Goal: Information Seeking & Learning: Check status

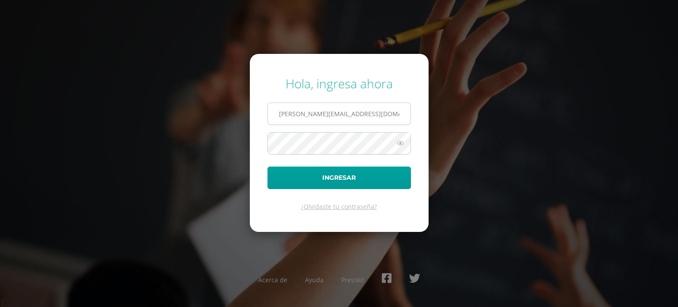
click at [382, 111] on input "[PERSON_NAME][EMAIL_ADDRESS][DOMAIN_NAME]" at bounding box center [339, 114] width 142 height 22
type input "[PERSON_NAME][EMAIL_ADDRESS][DOMAIN_NAME]"
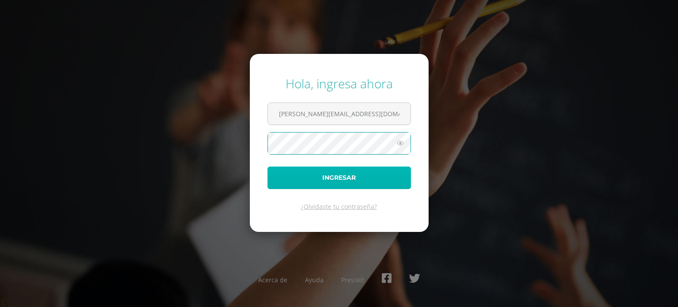
click at [325, 170] on button "Ingresar" at bounding box center [338, 177] width 143 height 22
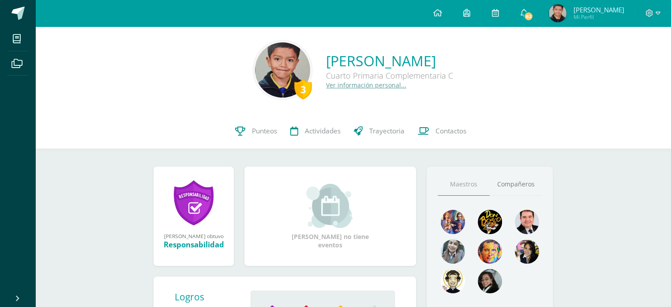
click at [536, 6] on link "82" at bounding box center [524, 13] width 28 height 26
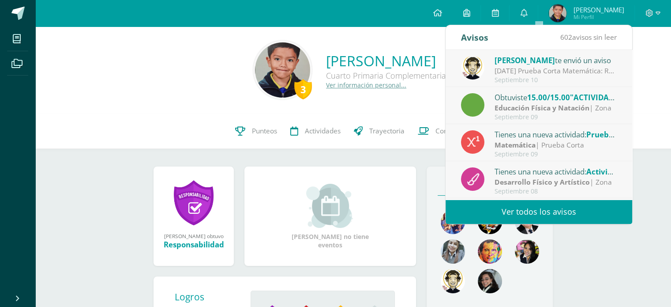
click at [515, 70] on div "[DATE] Prueba Corta Matemática: Recordatorio de prueba corta matemática, temas …" at bounding box center [556, 71] width 123 height 10
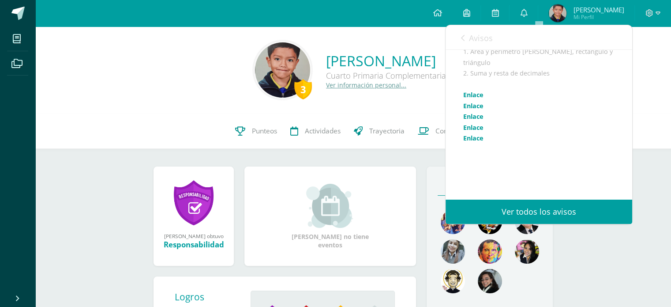
scroll to position [132, 0]
click at [477, 79] on link "Enlace" at bounding box center [473, 74] width 20 height 8
click at [471, 90] on link "Enlace" at bounding box center [473, 85] width 20 height 8
click at [469, 100] on link "Enlace" at bounding box center [473, 96] width 20 height 8
click at [470, 111] on link "Enlace" at bounding box center [473, 107] width 20 height 8
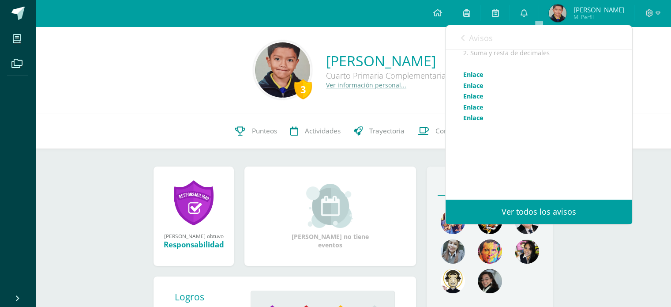
click at [471, 122] on link "Enlace" at bounding box center [473, 117] width 20 height 8
click at [473, 111] on link "Enlace" at bounding box center [473, 107] width 20 height 8
